Goal: Communication & Community: Answer question/provide support

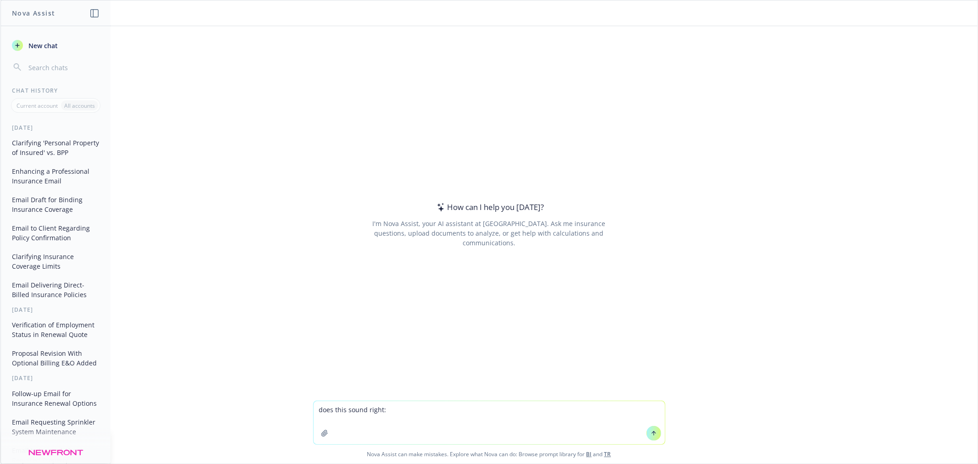
type textarea "lore ipsu dolor sitam: Co Adipisc, E sedd eiu tem incid utla! Etdolo mag aliqua…"
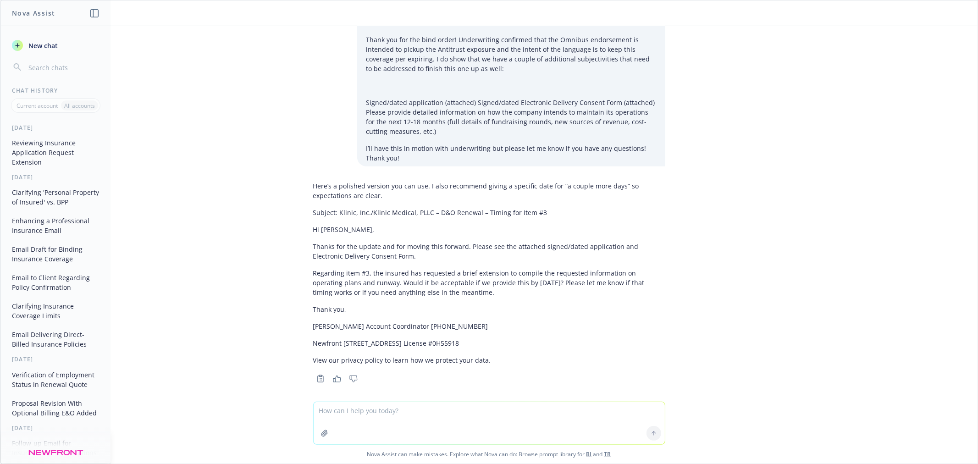
scroll to position [310, 0]
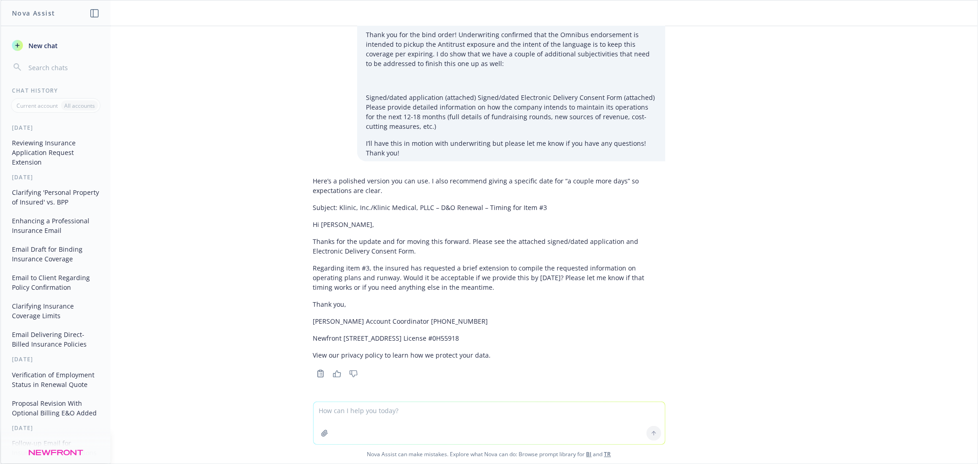
drag, startPoint x: 459, startPoint y: 241, endPoint x: 496, endPoint y: 293, distance: 64.2
click at [496, 293] on div "Here’s a polished version you can use. I also recommend giving a specific date …" at bounding box center [489, 267] width 352 height 191
copy div "Please see the attached signed/dated application and Electronic Delivery Consen…"
click at [368, 281] on p "Regarding item #3, the insured has requested a brief extension to compile the r…" at bounding box center [489, 277] width 352 height 29
click at [402, 275] on p "Regarding item #3, the insured has requested a brief extension to compile the r…" at bounding box center [489, 277] width 352 height 29
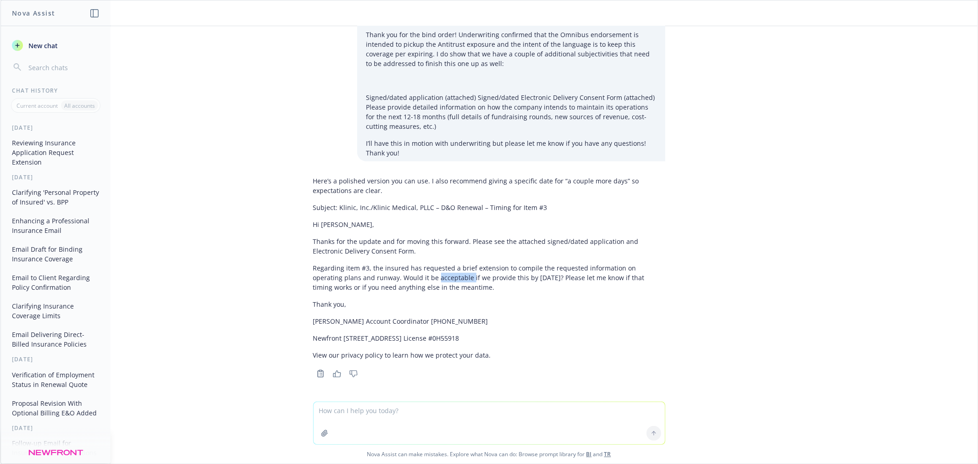
click at [402, 275] on p "Regarding item #3, the insured has requested a brief extension to compile the r…" at bounding box center [489, 277] width 352 height 29
copy p "acceptable"
